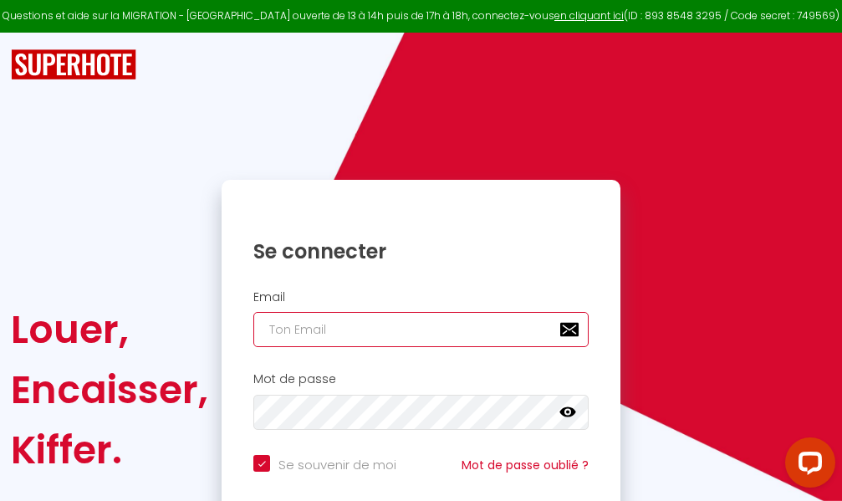
click at [419, 331] on input "email" at bounding box center [420, 329] width 335 height 35
type input "m"
checkbox input "true"
type input "ma"
checkbox input "true"
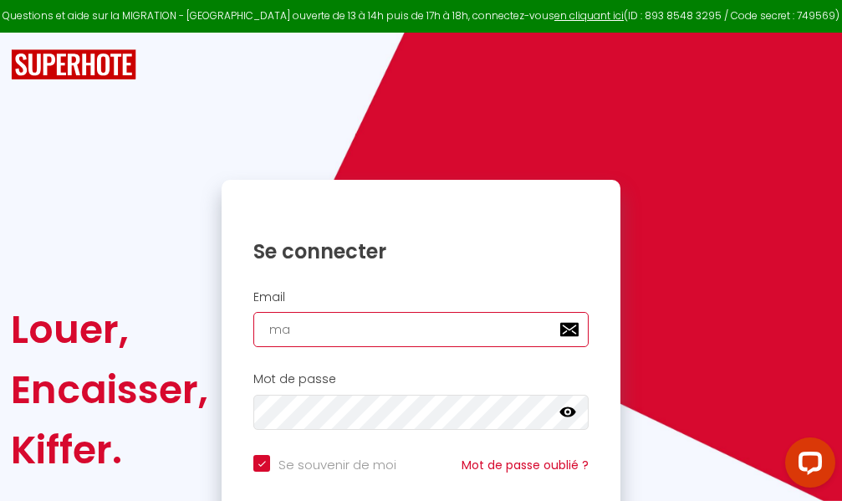
type input "mar"
checkbox input "true"
type input "marc"
checkbox input "true"
type input "marcd"
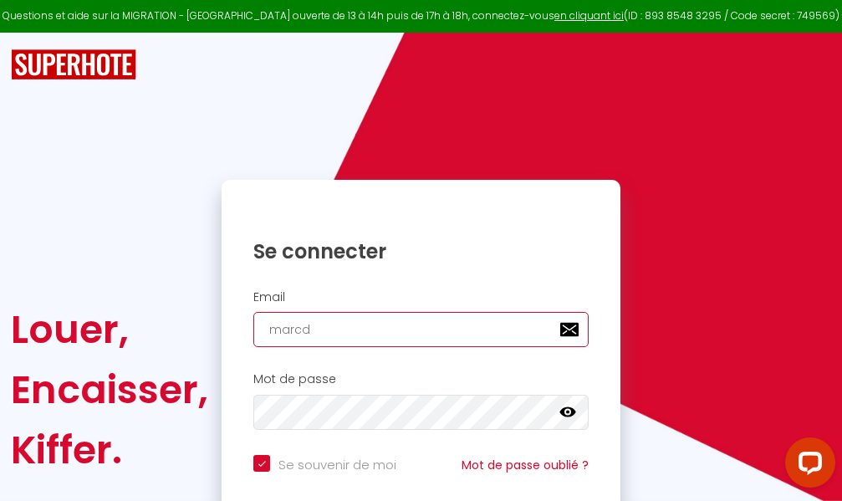
checkbox input "true"
type input "marcdp"
checkbox input "true"
type input "marcdpo"
checkbox input "true"
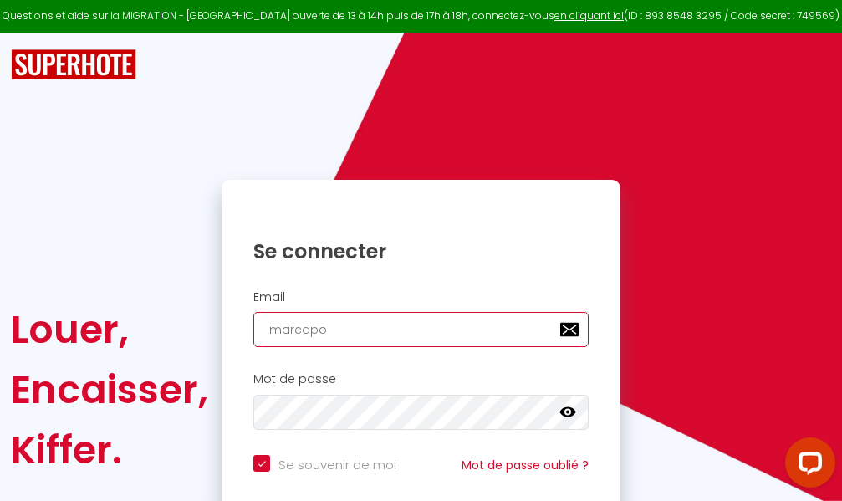
type input "marcdpoz"
checkbox input "true"
type input "marcdpoz."
checkbox input "true"
type input "marcdpoz.l"
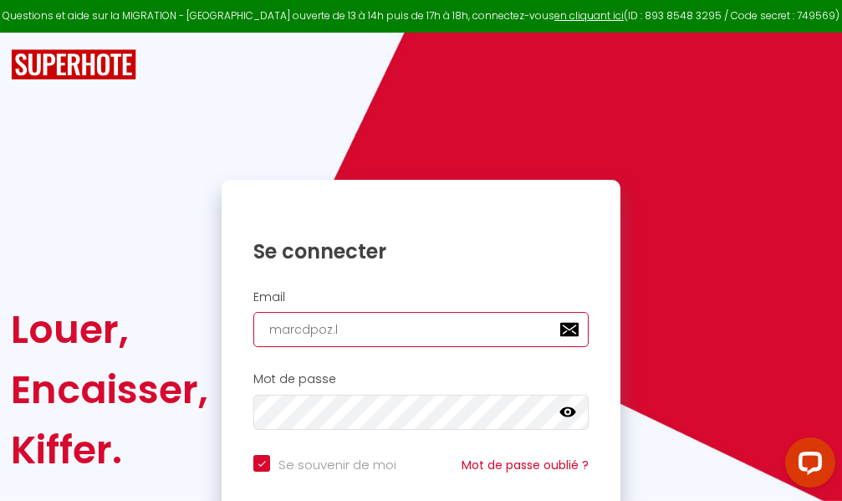
checkbox input "true"
type input "marcdpoz.lo"
checkbox input "true"
type input "marcdpoz.loc"
checkbox input "true"
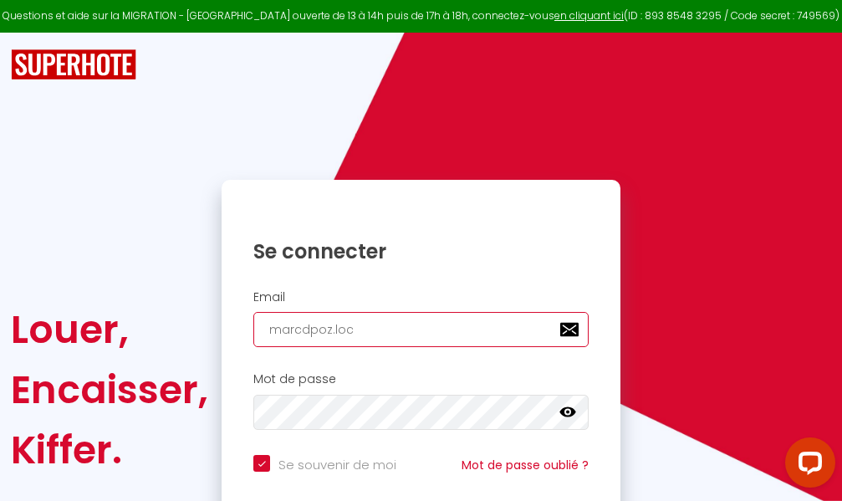
type input "marcdpoz.loca"
checkbox input "true"
type input "marcdpoz.locat"
checkbox input "true"
type input "marcdpoz.locati"
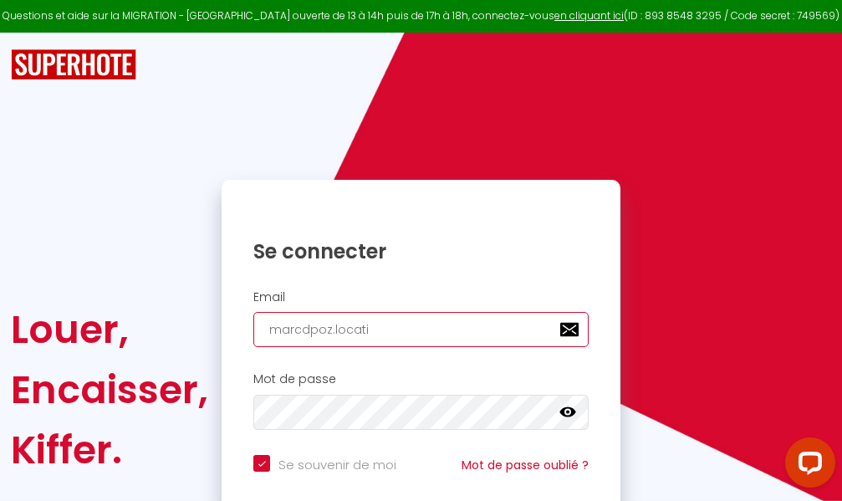
checkbox input "true"
type input "marcdpoz.locatio"
checkbox input "true"
type input "marcdpoz.location"
checkbox input "true"
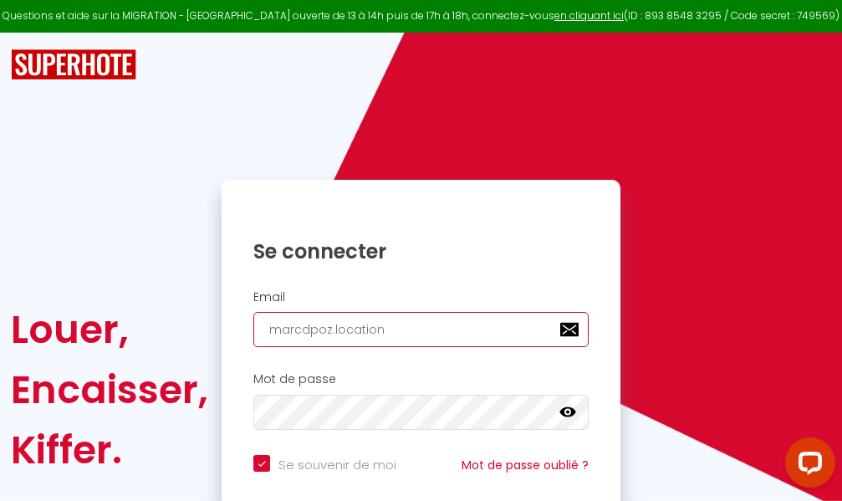
type input "marcdpoz.location@"
checkbox input "true"
type input "marcdpoz.location@g"
checkbox input "true"
type input "marcdpoz.location@gm"
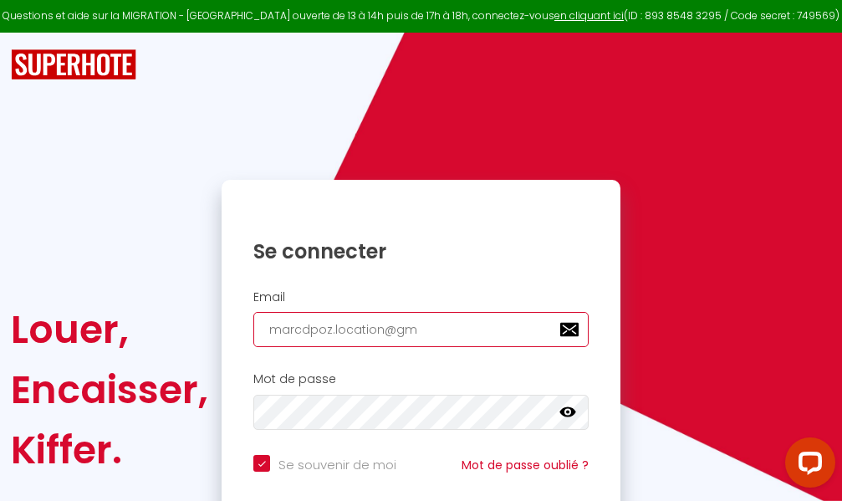
checkbox input "true"
type input "marcdpoz.location@gma"
checkbox input "true"
type input "marcdpoz.location@gmai"
checkbox input "true"
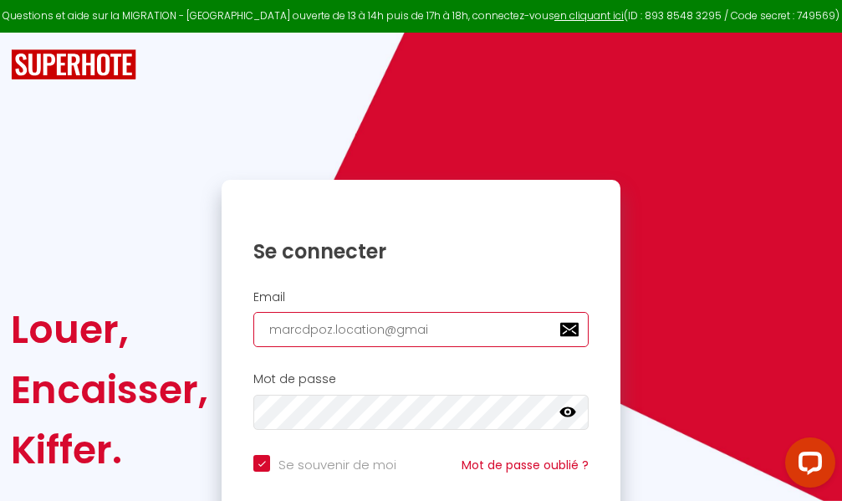
type input "[EMAIL_ADDRESS]"
checkbox input "true"
type input "[EMAIL_ADDRESS]."
checkbox input "true"
type input "marcdpoz.location@gmail.c"
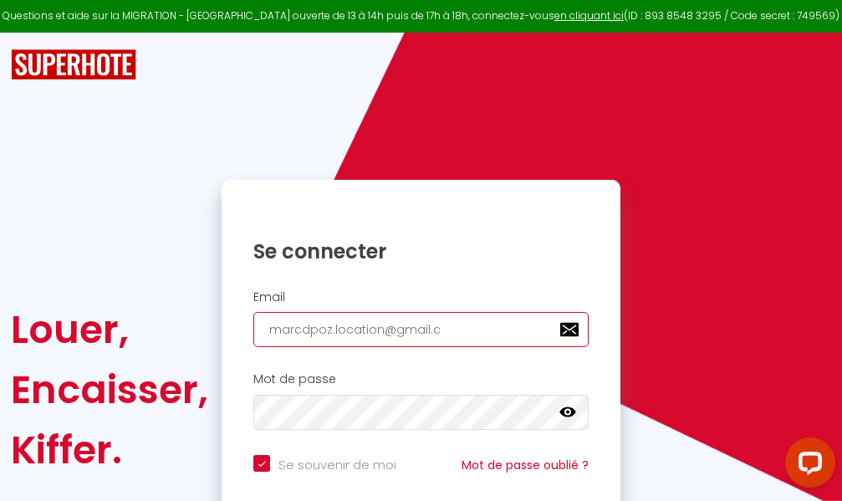
checkbox input "true"
type input "[EMAIL_ADDRESS][DOMAIN_NAME]"
checkbox input "true"
type input "[EMAIL_ADDRESS][DOMAIN_NAME]"
checkbox input "true"
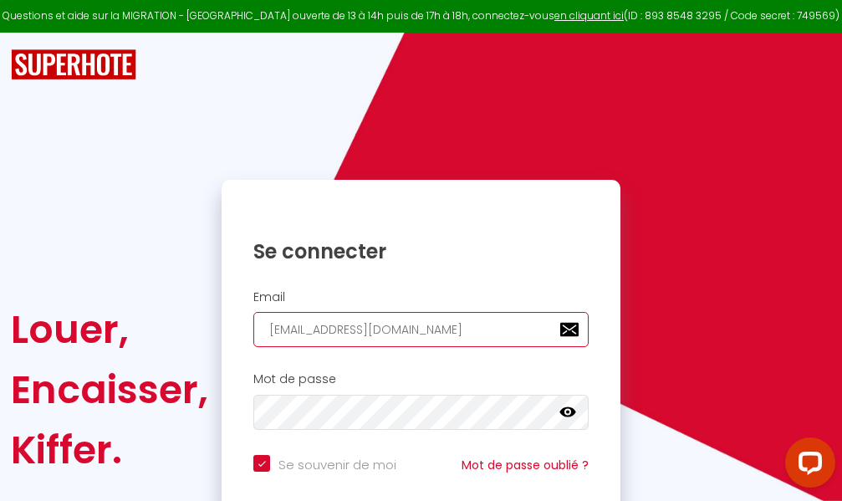
type input "[EMAIL_ADDRESS][DOMAIN_NAME]"
click at [411, 329] on input "email" at bounding box center [420, 329] width 335 height 35
